Goal: Task Accomplishment & Management: Manage account settings

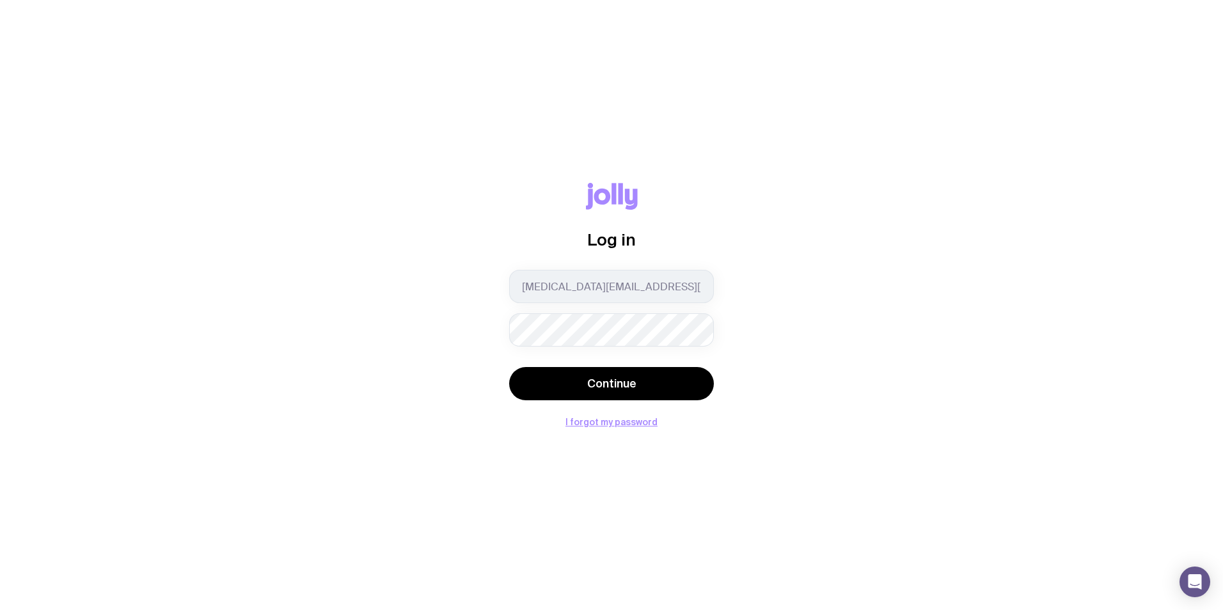
click at [509, 367] on button "Continue" at bounding box center [611, 383] width 205 height 33
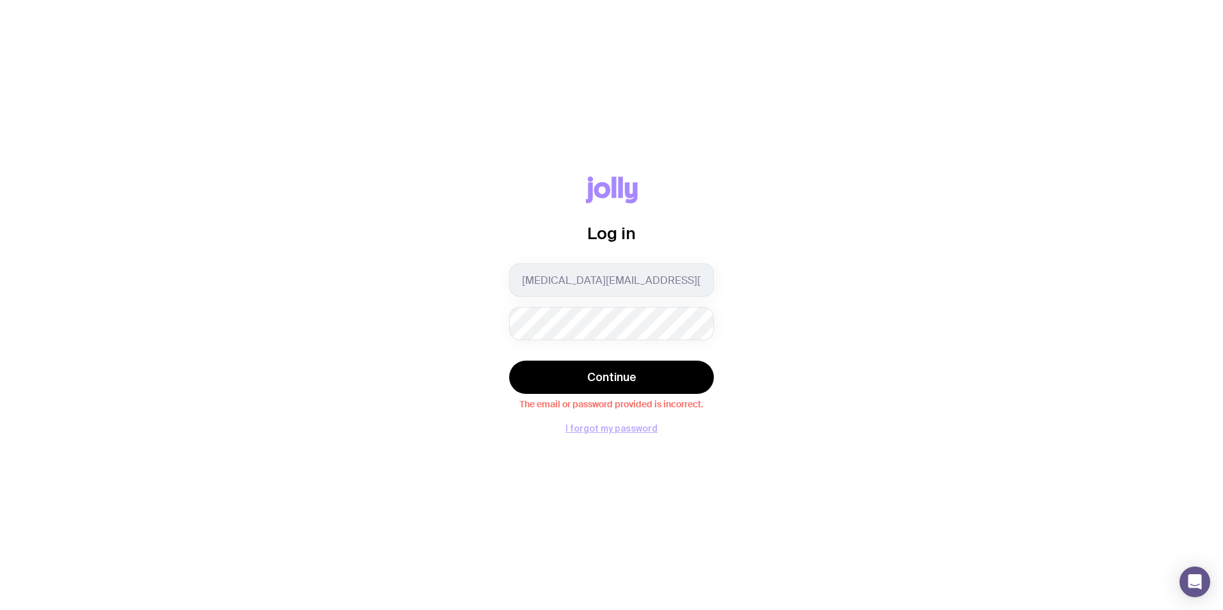
click at [606, 427] on button "I forgot my password" at bounding box center [612, 428] width 92 height 10
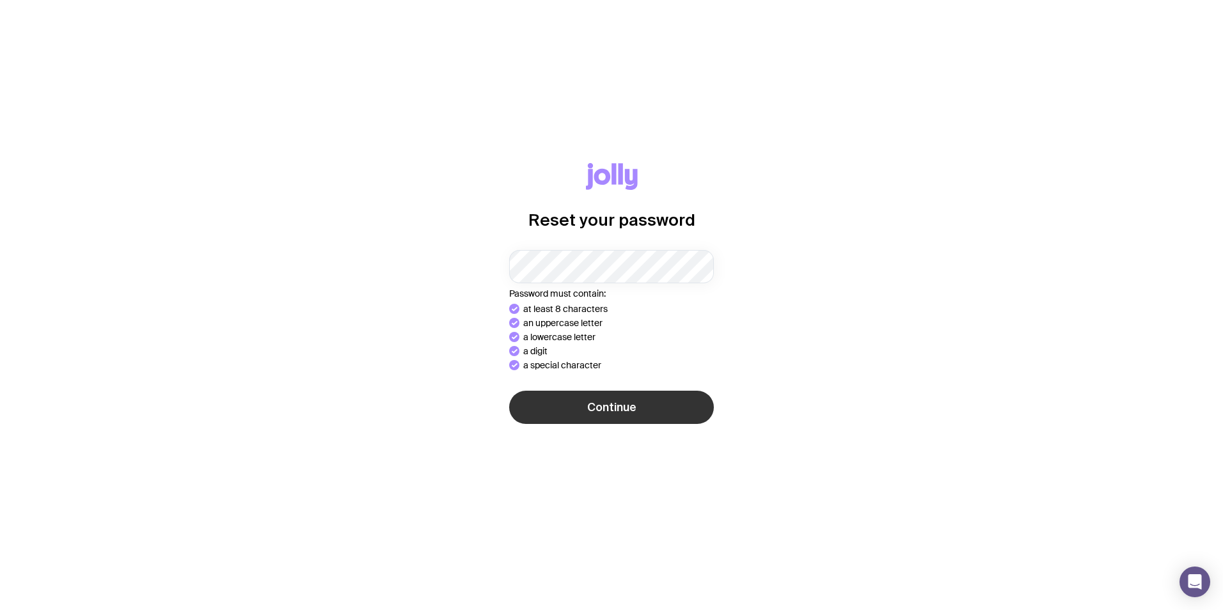
click at [631, 406] on span "Continue" at bounding box center [611, 407] width 49 height 15
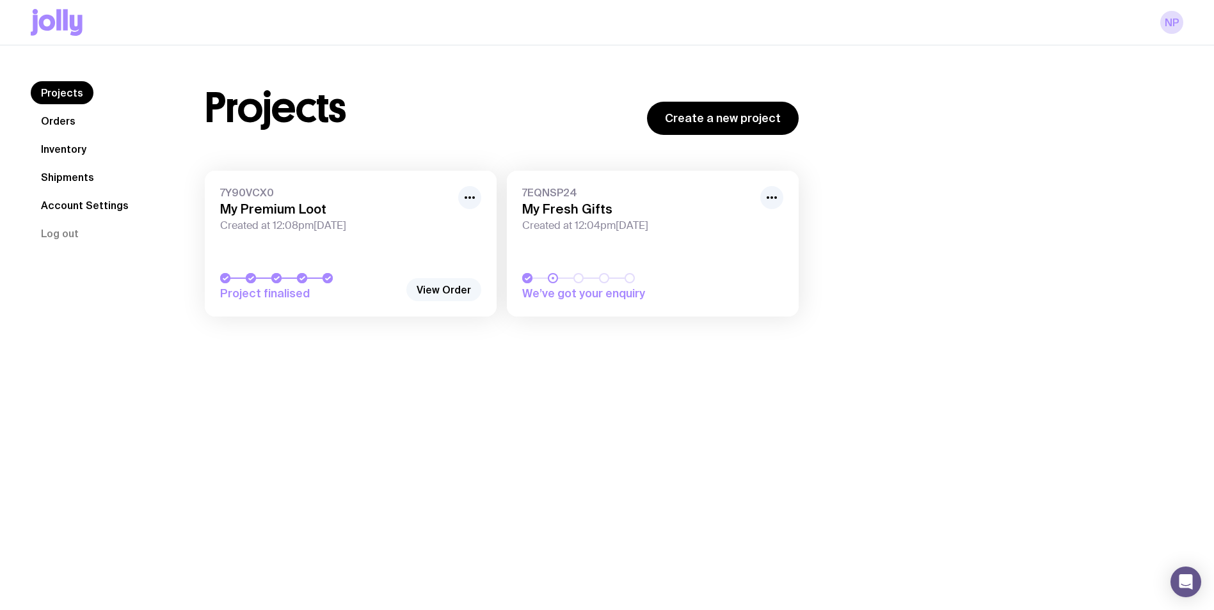
click at [459, 286] on link "View Order" at bounding box center [443, 289] width 75 height 23
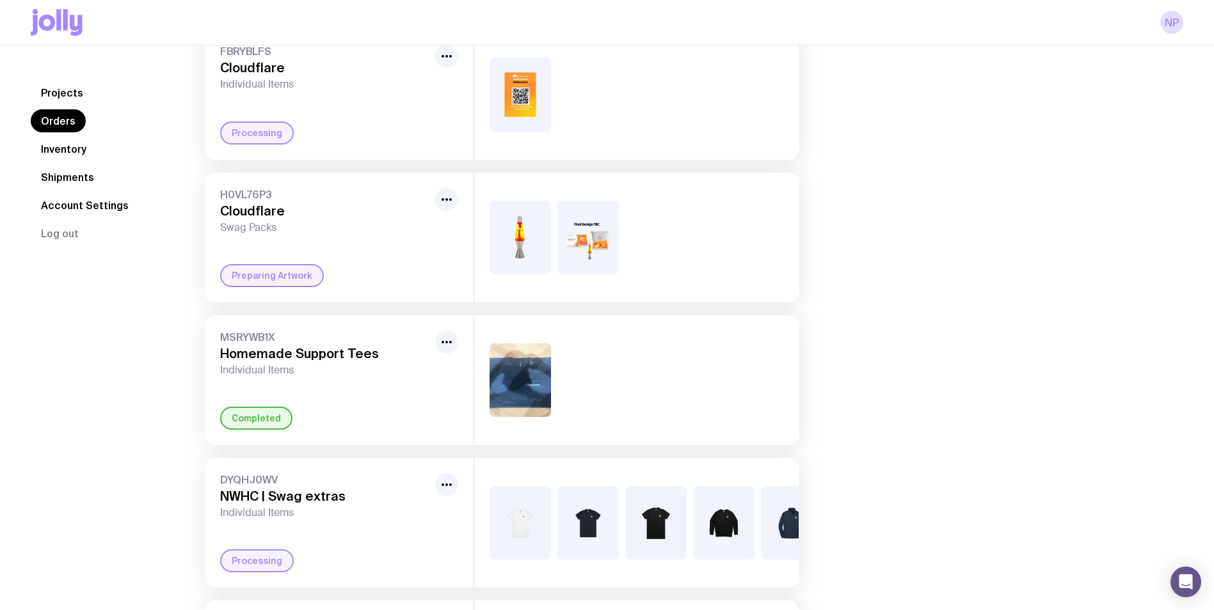
scroll to position [192, 0]
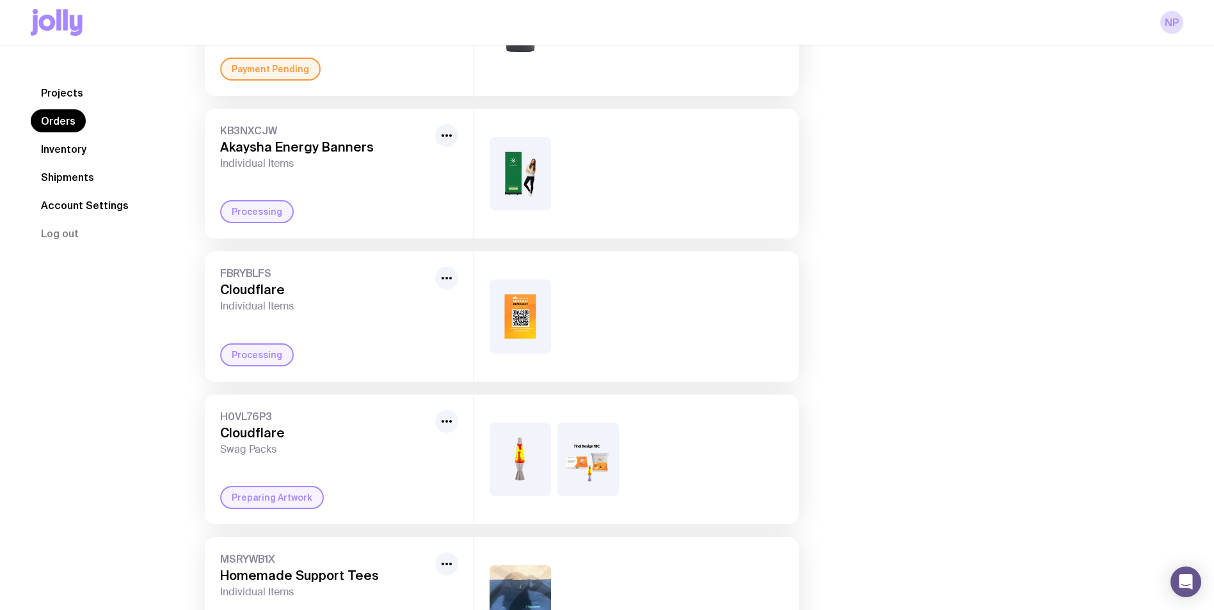
click at [71, 153] on link "Inventory" at bounding box center [64, 149] width 66 height 23
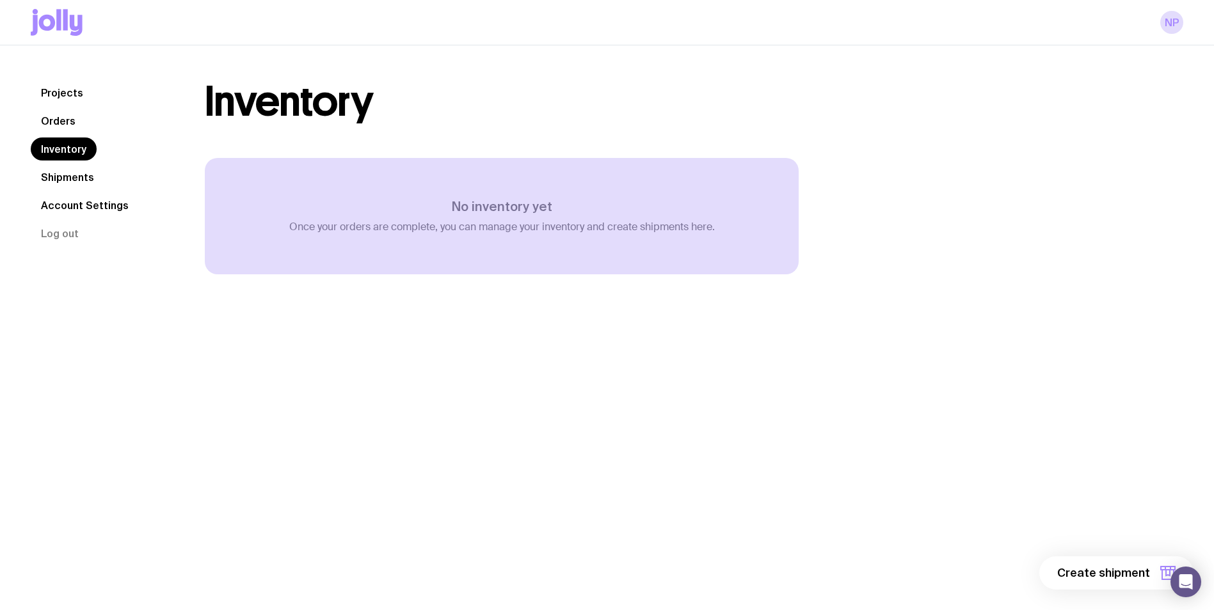
click at [79, 88] on link "Projects" at bounding box center [62, 92] width 63 height 23
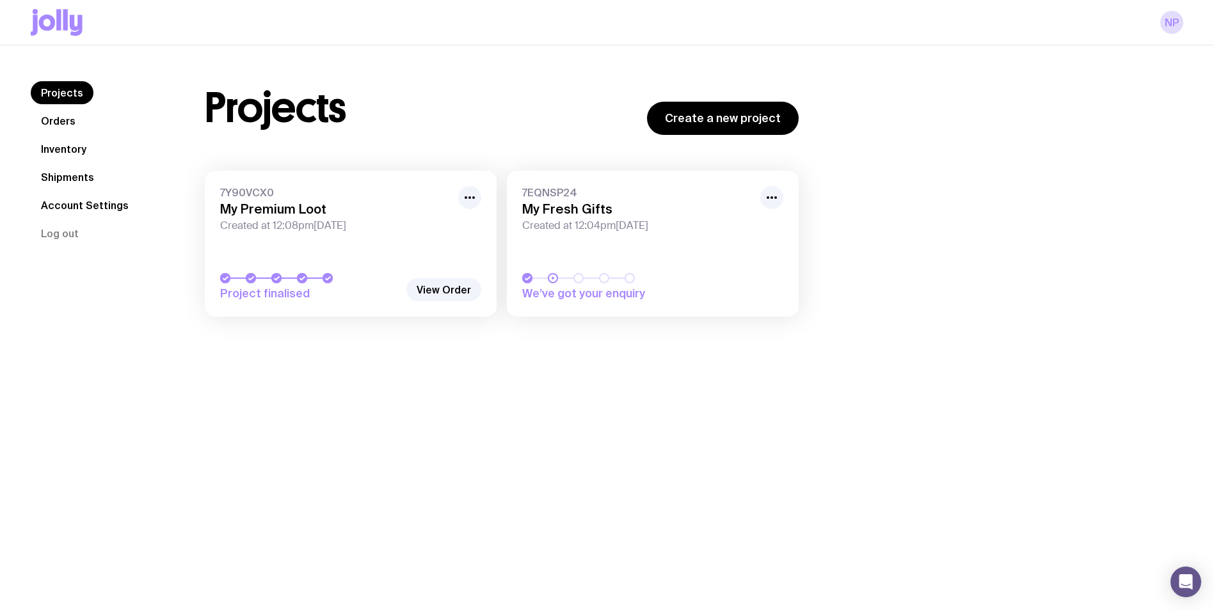
click at [56, 119] on link "Orders" at bounding box center [58, 120] width 55 height 23
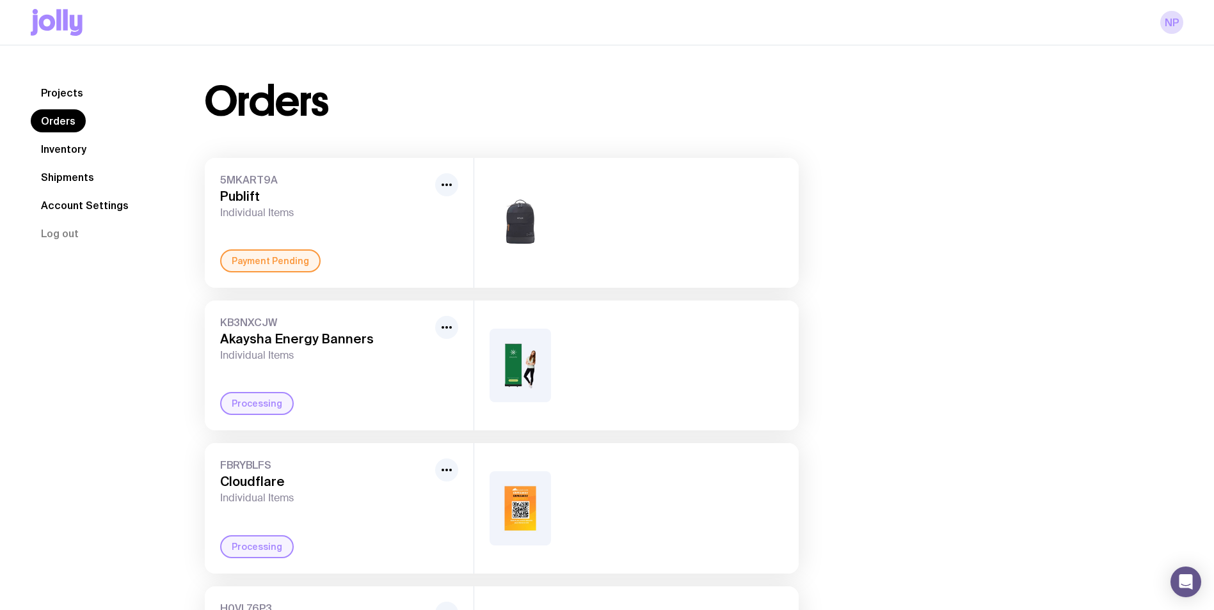
click at [69, 89] on link "Projects" at bounding box center [62, 92] width 63 height 23
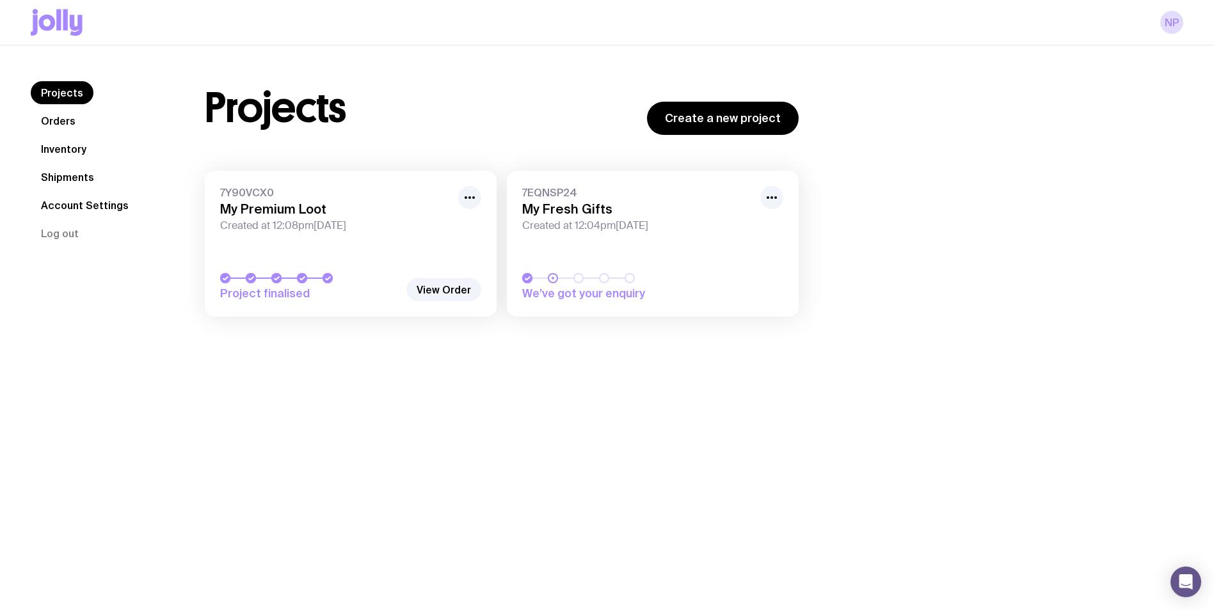
click at [602, 225] on span "Created at 12:04pm[DATE]" at bounding box center [637, 225] width 230 height 13
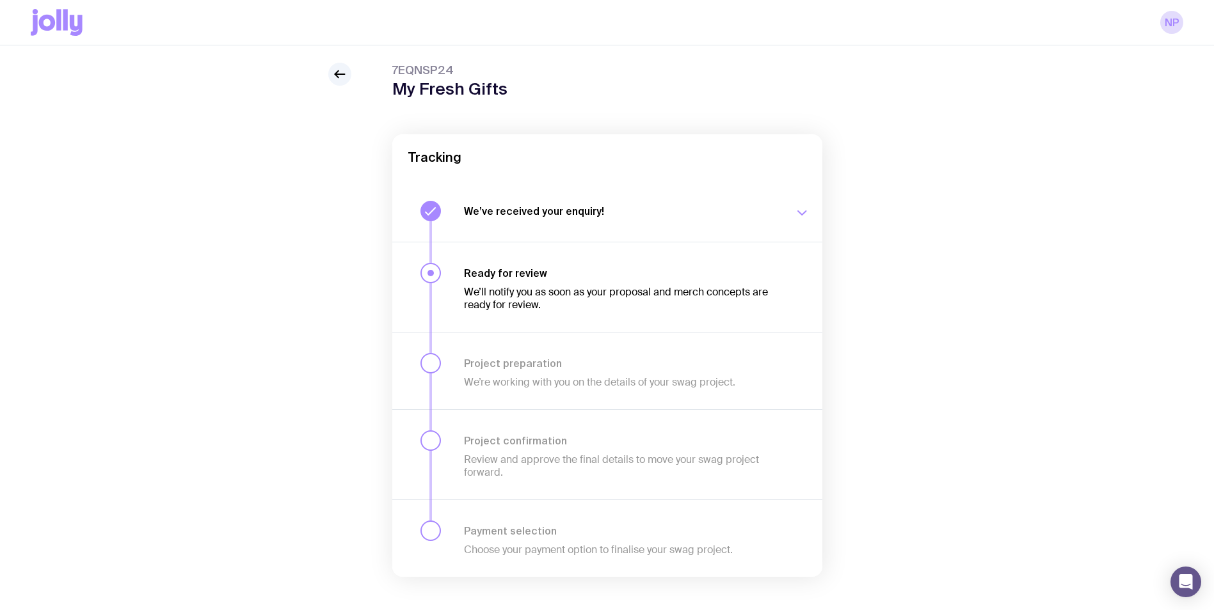
scroll to position [52, 0]
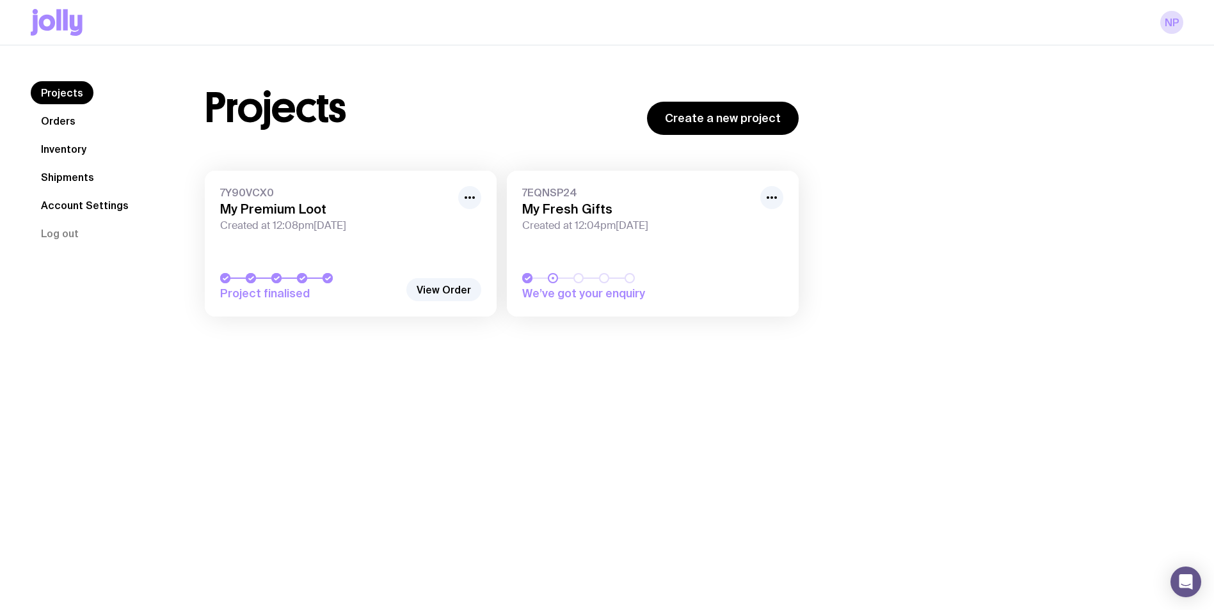
click at [343, 209] on h3 "My Premium Loot" at bounding box center [335, 209] width 230 height 15
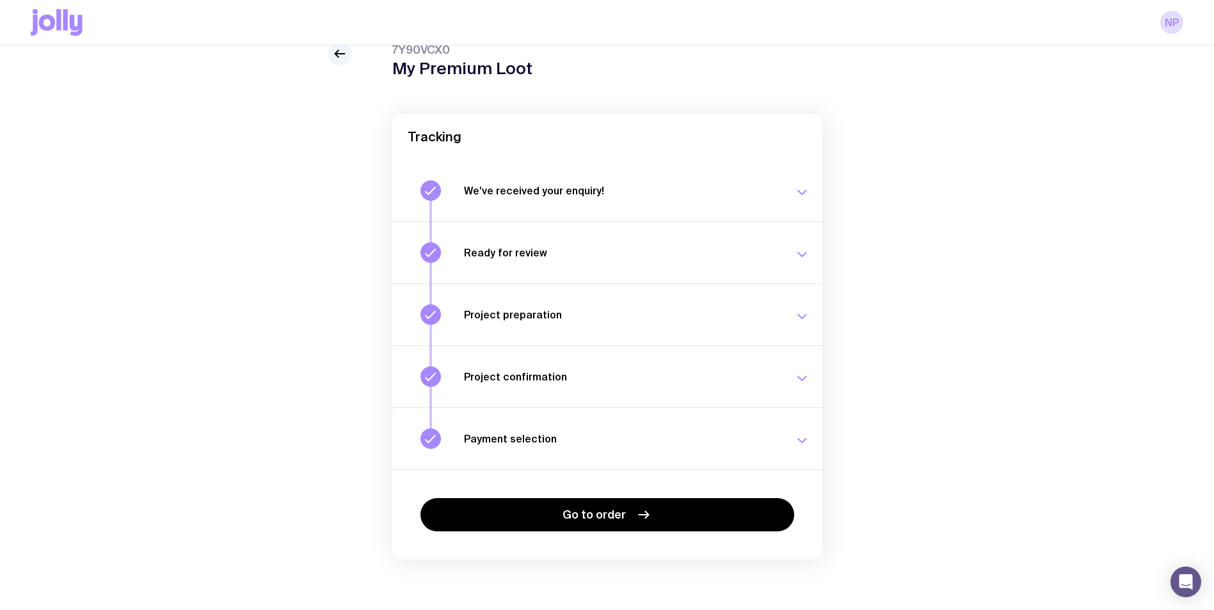
scroll to position [55, 0]
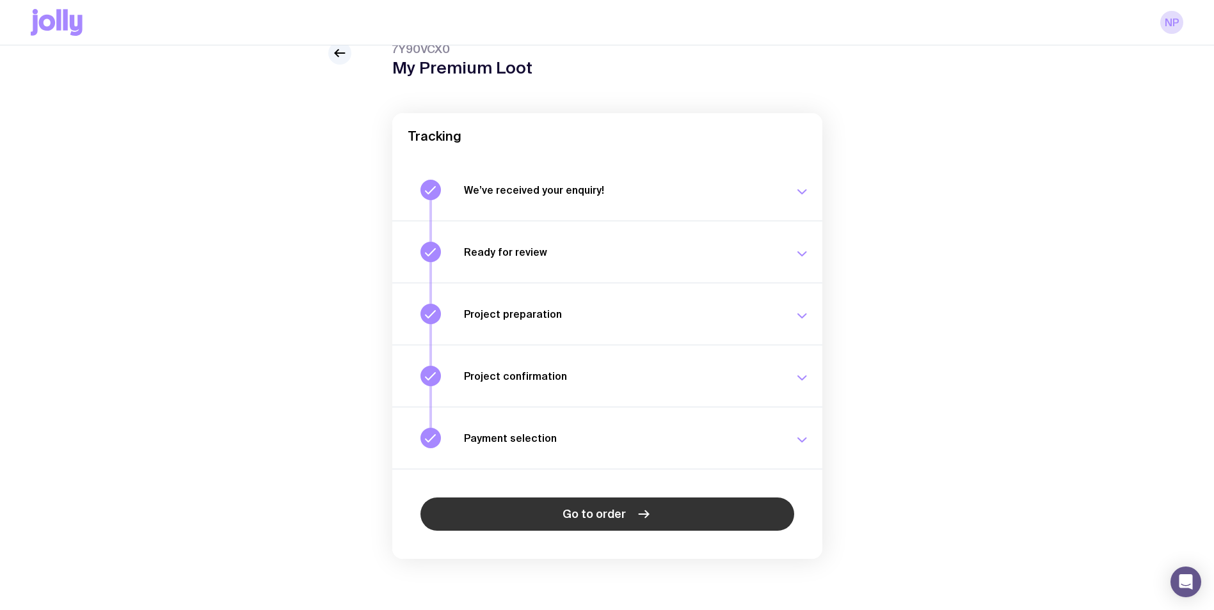
click at [608, 511] on span "Go to order" at bounding box center [593, 514] width 63 height 15
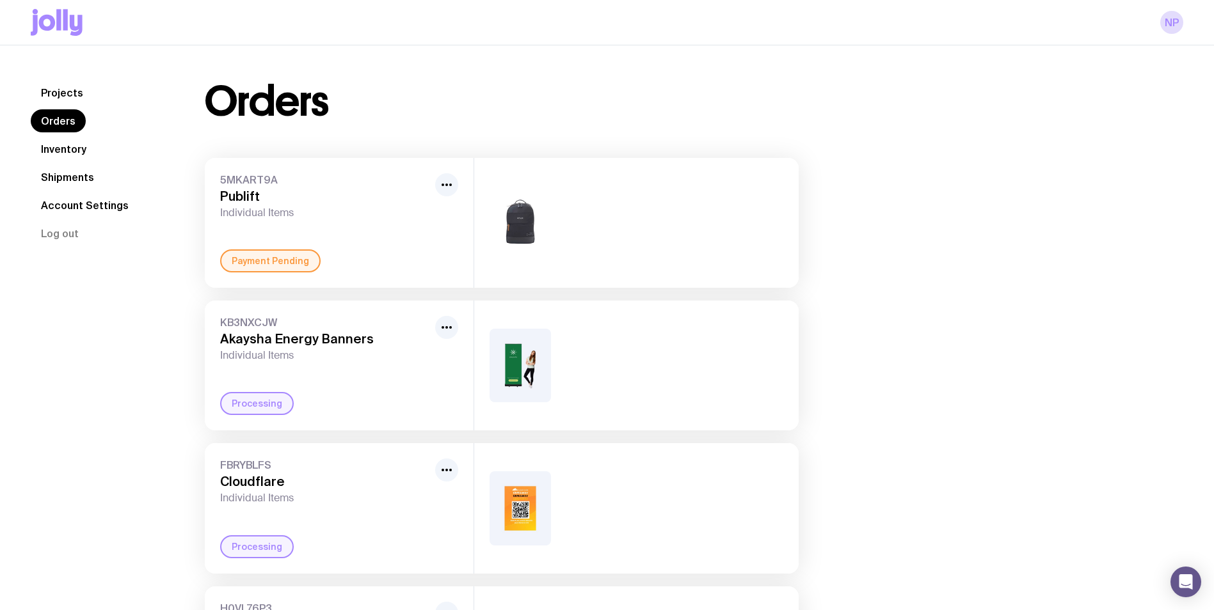
click at [66, 97] on link "Projects" at bounding box center [62, 92] width 63 height 23
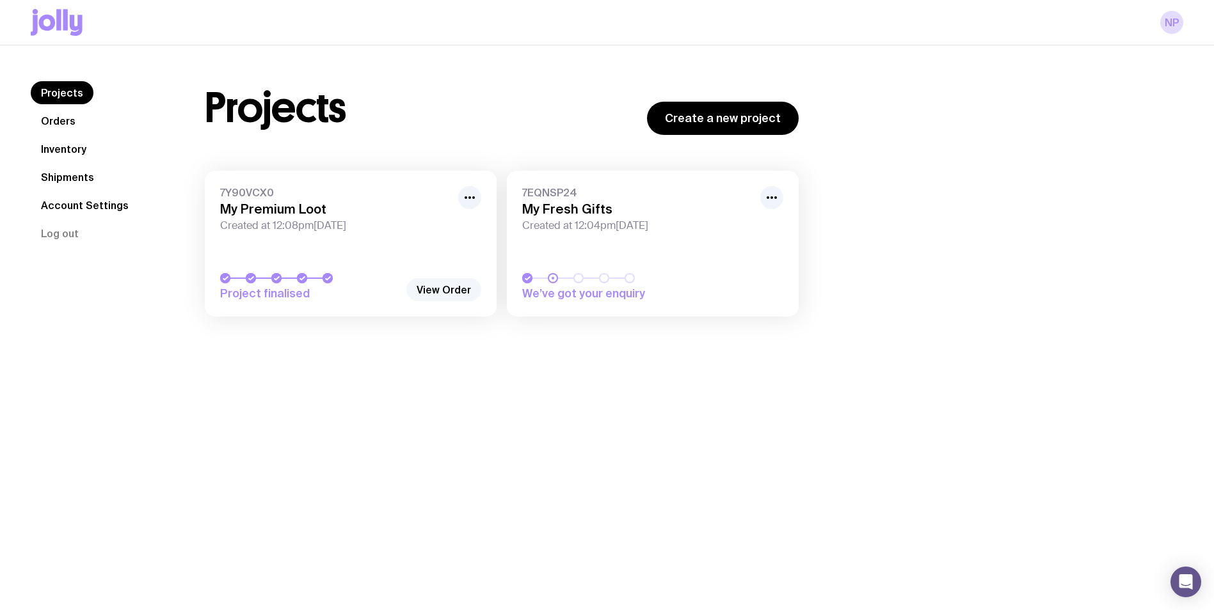
click at [439, 289] on link "View Order" at bounding box center [443, 289] width 75 height 23
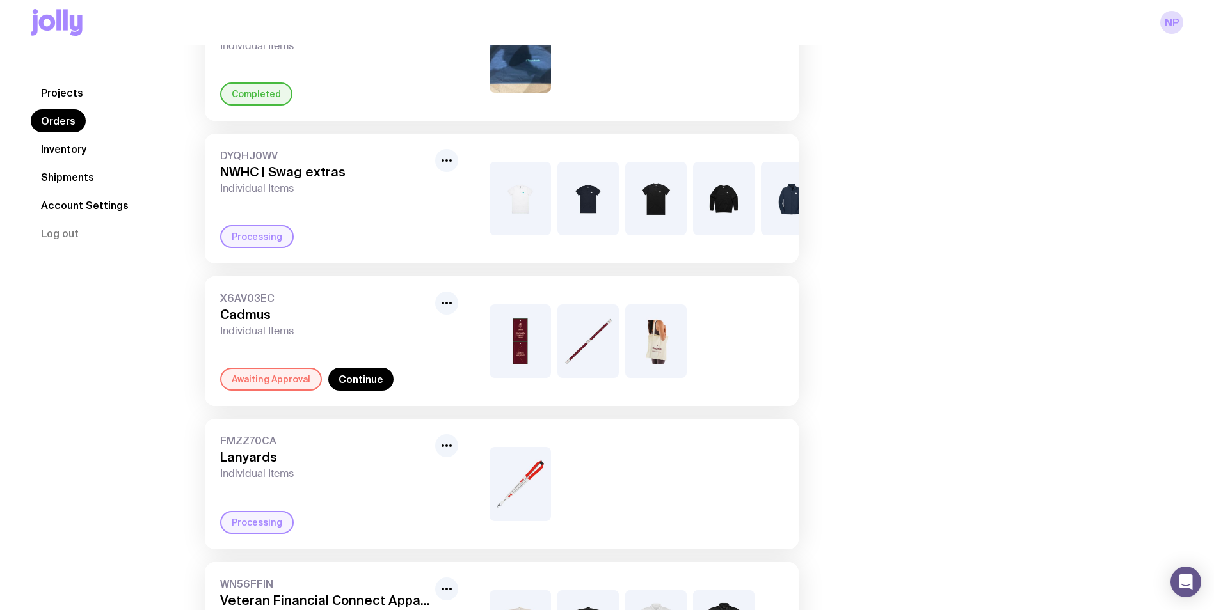
scroll to position [624, 0]
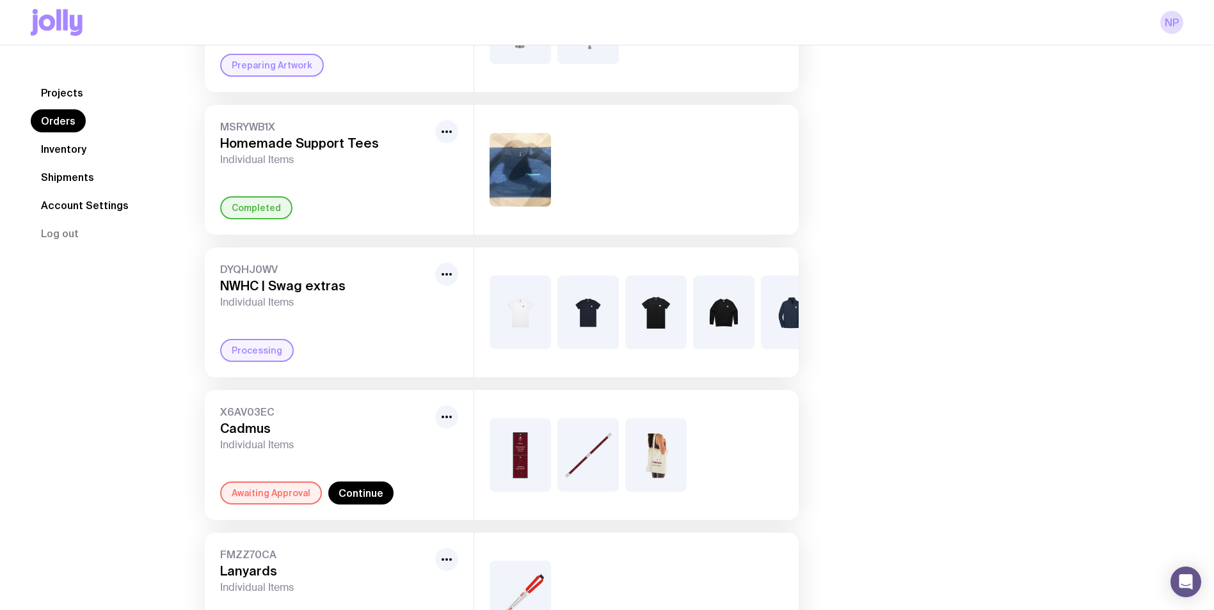
click at [68, 200] on link "Account Settings" at bounding box center [85, 205] width 108 height 23
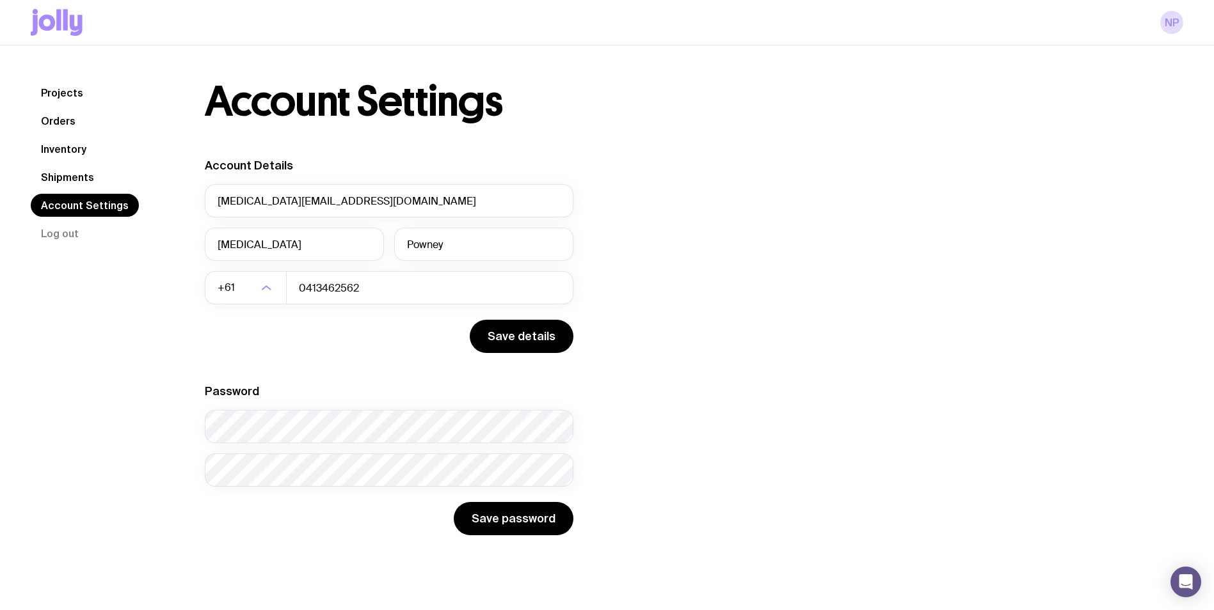
click at [75, 173] on link "Shipments" at bounding box center [68, 177] width 74 height 23
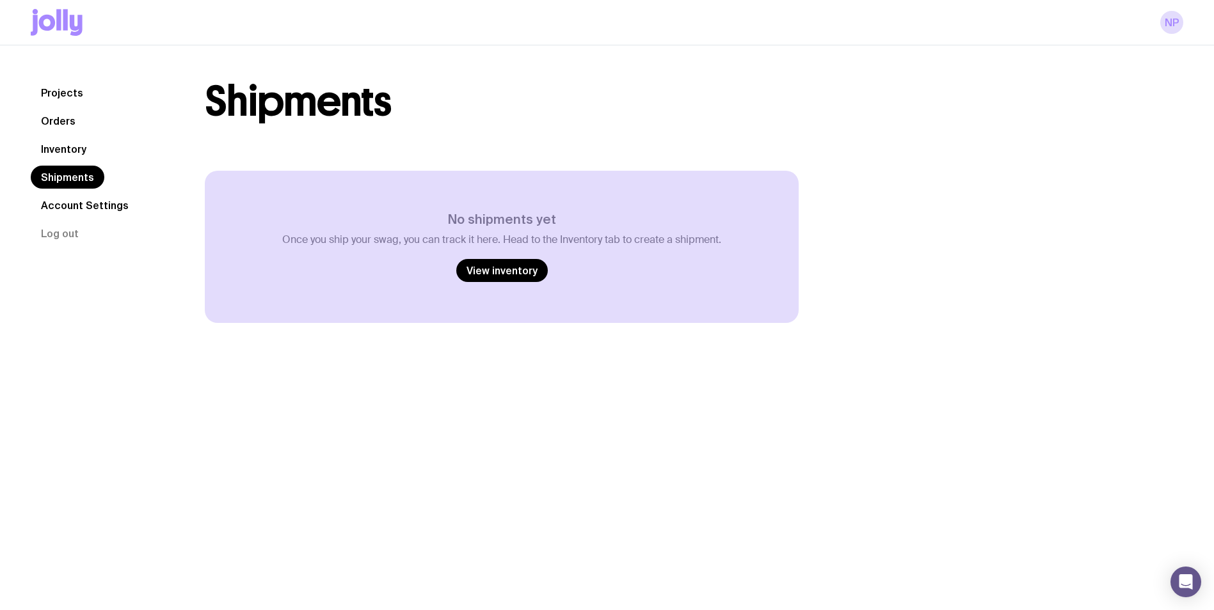
click at [65, 142] on link "Inventory" at bounding box center [64, 149] width 66 height 23
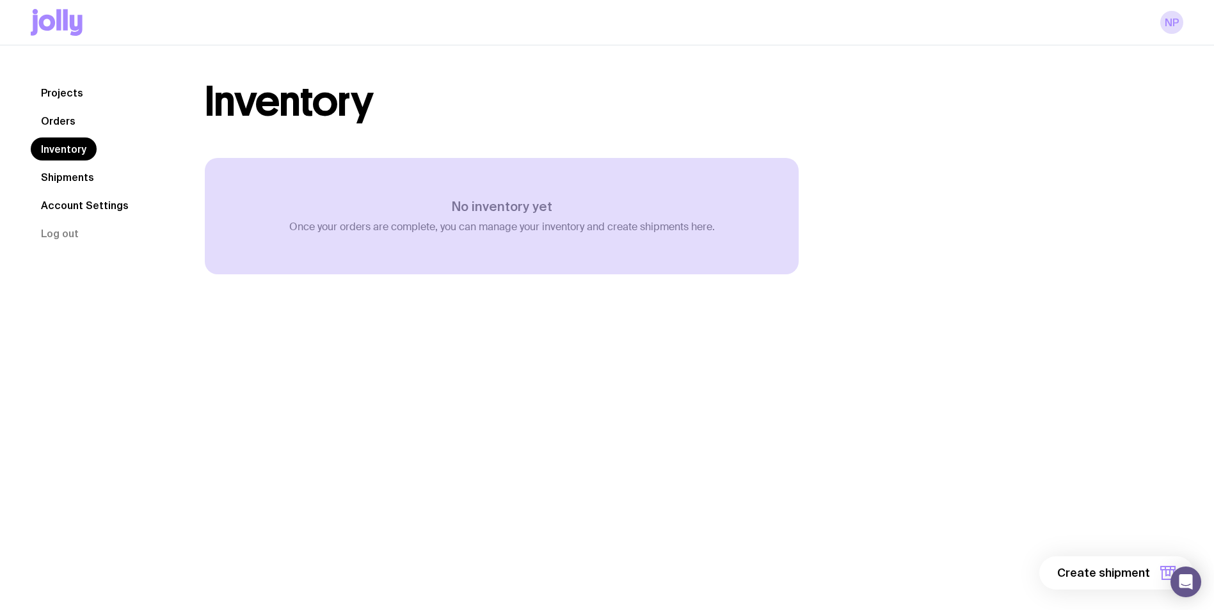
click at [68, 123] on link "Orders" at bounding box center [58, 120] width 55 height 23
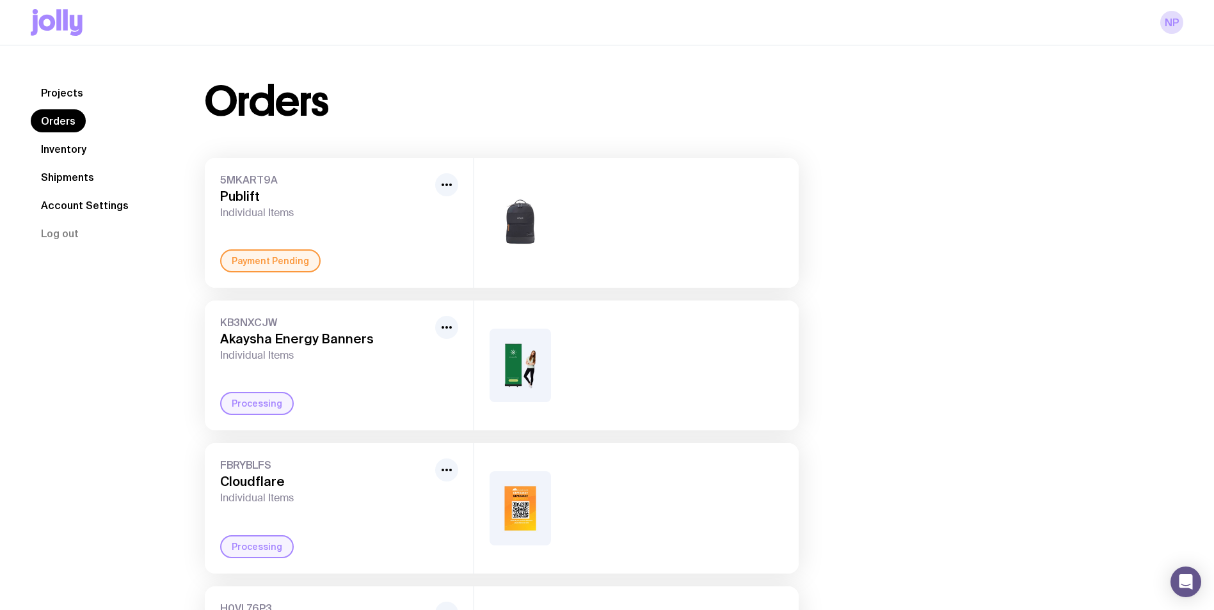
click at [63, 84] on link "Projects" at bounding box center [62, 92] width 63 height 23
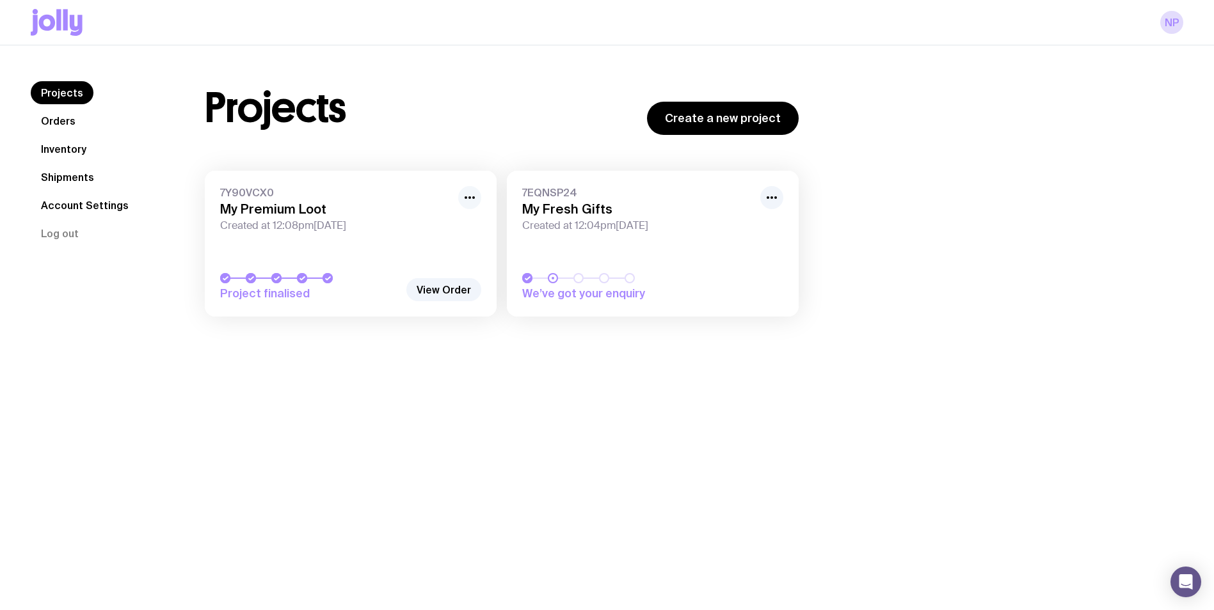
click at [463, 198] on icon "button" at bounding box center [469, 197] width 15 height 15
click at [291, 175] on link "7Y90VCX0 My Premium Loot Created at 12:08pm[DATE] Project finalised" at bounding box center [351, 244] width 292 height 146
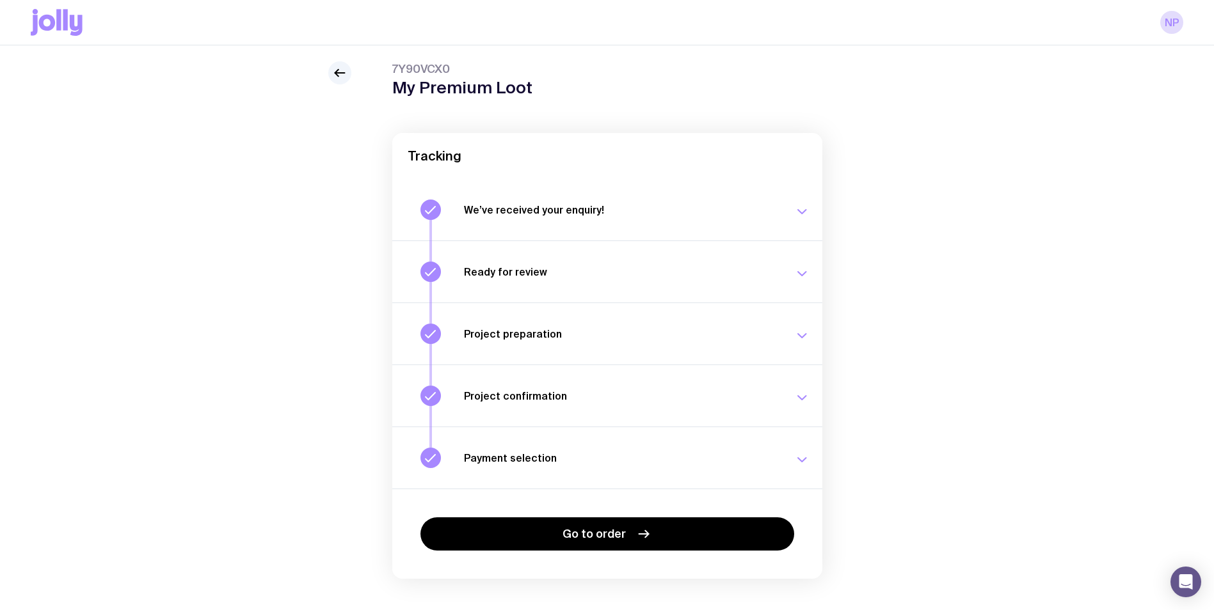
scroll to position [55, 0]
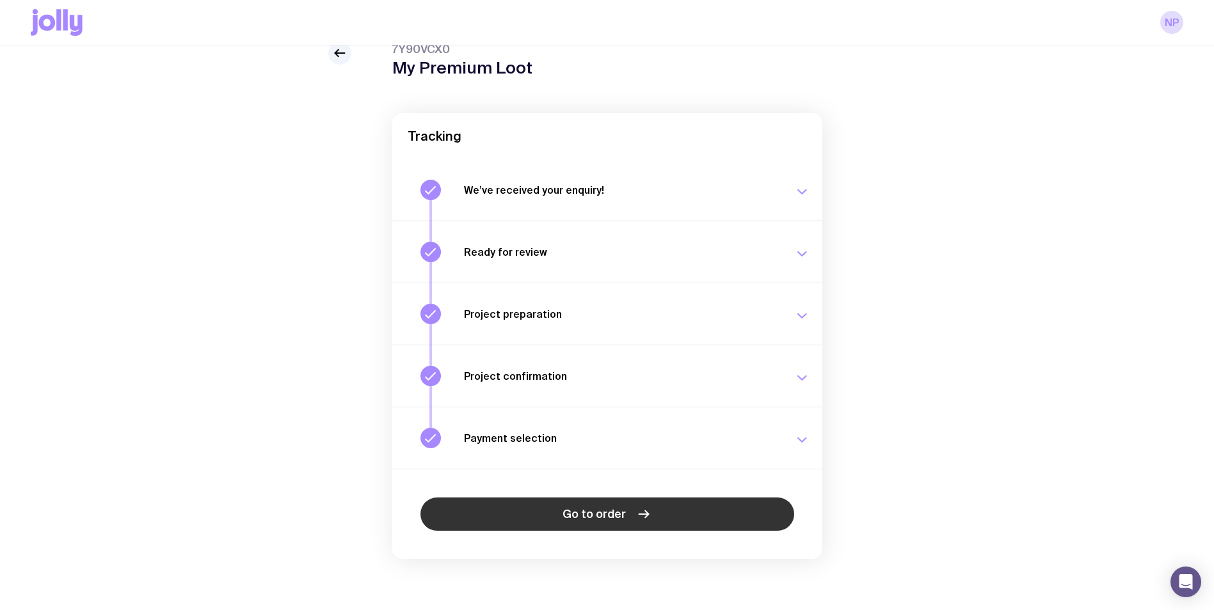
click at [605, 512] on span "Go to order" at bounding box center [593, 514] width 63 height 15
